Goal: Task Accomplishment & Management: Manage account settings

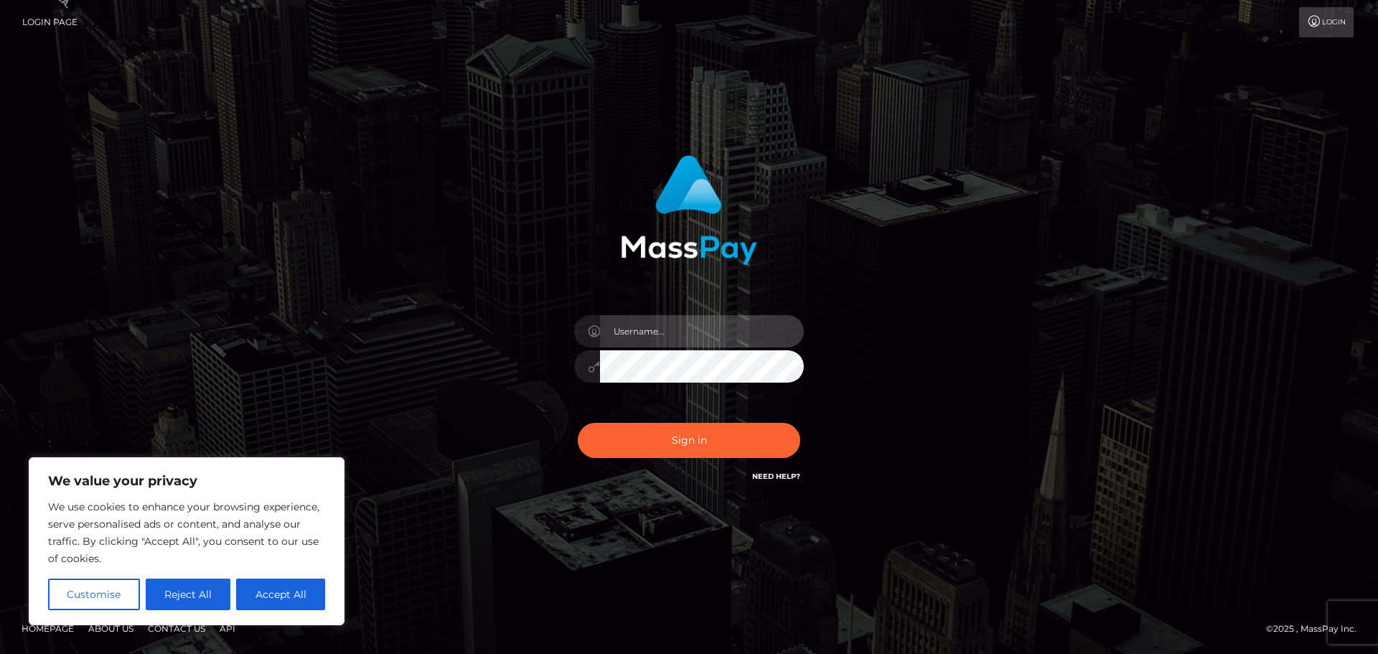
click at [715, 336] on input "text" at bounding box center [702, 331] width 204 height 32
type input "[EMAIL_ADDRESS][PERSON_NAME][DOMAIN_NAME]"
click at [621, 388] on div "[EMAIL_ADDRESS][PERSON_NAME][DOMAIN_NAME]" at bounding box center [688, 359] width 251 height 110
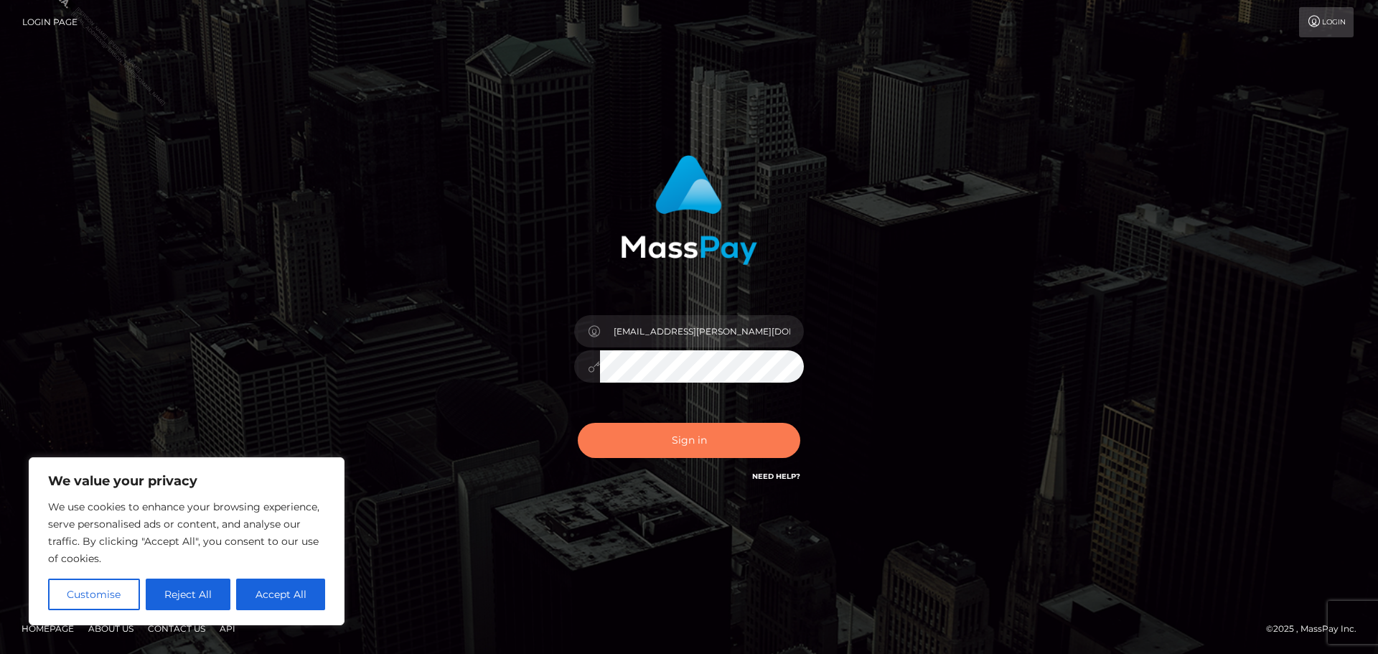
click at [677, 428] on button "Sign in" at bounding box center [689, 440] width 222 height 35
drag, startPoint x: 316, startPoint y: 597, endPoint x: 309, endPoint y: 595, distance: 7.5
click at [313, 597] on button "Accept All" at bounding box center [280, 594] width 89 height 32
checkbox input "true"
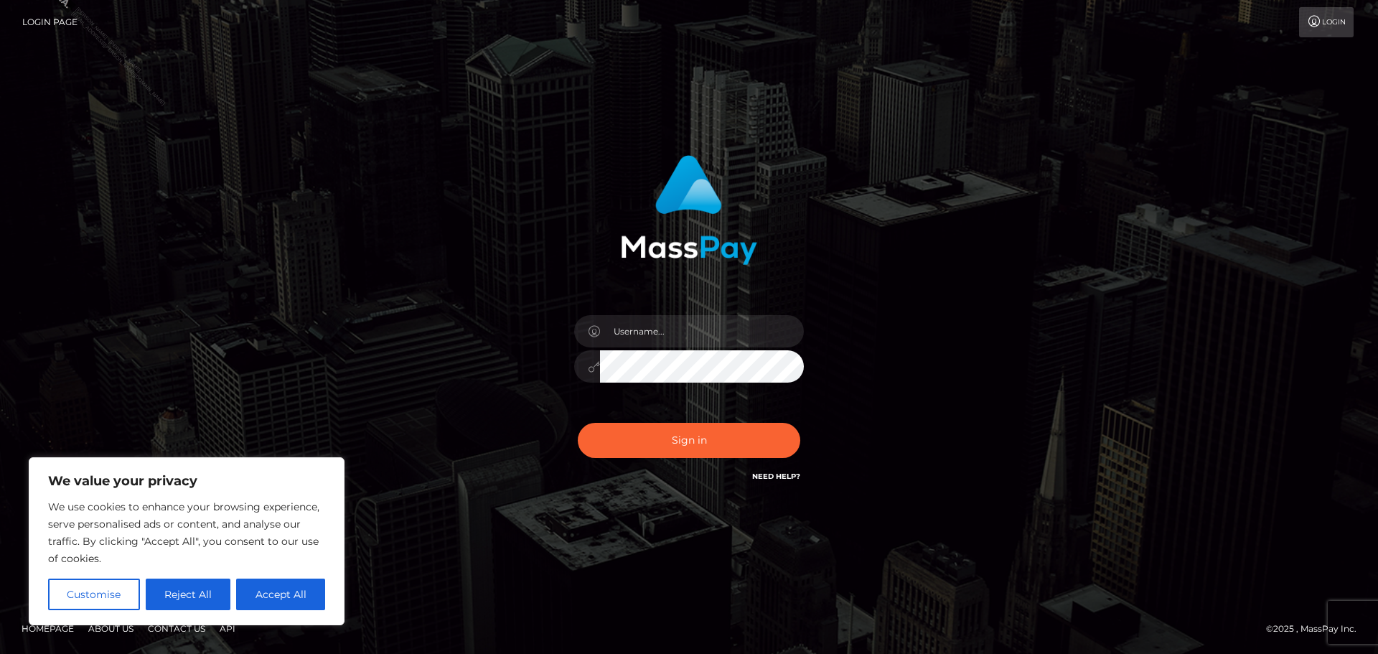
checkbox input "true"
